Goal: Contribute content

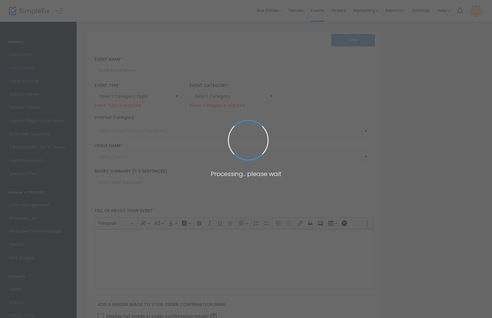
type input "Sightglass Coffee Cupping"
type textarea "Ready to take deeper dive into coffee? Join us for a coffee cupping experience …"
type input "Register Now"
type input "Roosevelt Coffee"
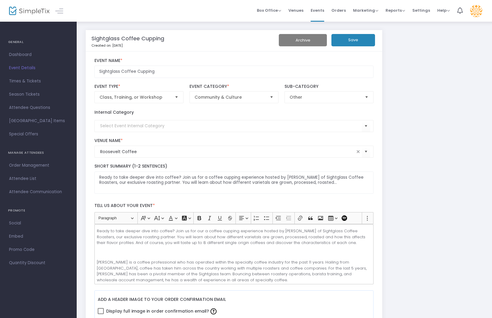
click at [188, 241] on p "Ready to take deeper dive into coffee? Join us for our a coffee cupping experie…" at bounding box center [234, 237] width 274 height 18
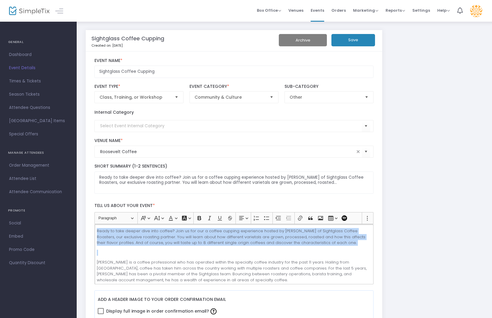
click at [188, 241] on p "Ready to take deeper dive into coffee? Join us for our a coffee cupping experie…" at bounding box center [234, 237] width 274 height 18
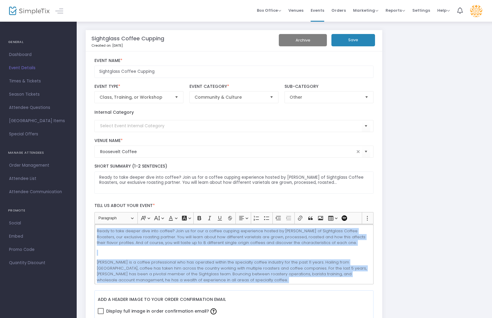
copy div "Ready to take deeper dive into coffee? Join us for our a coffee cupping experie…"
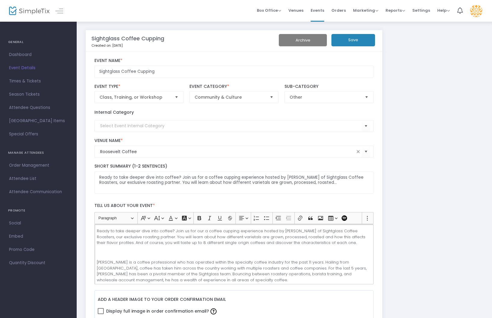
click at [344, 13] on span "Orders" at bounding box center [338, 10] width 14 height 15
